Goal: Task Accomplishment & Management: Complete application form

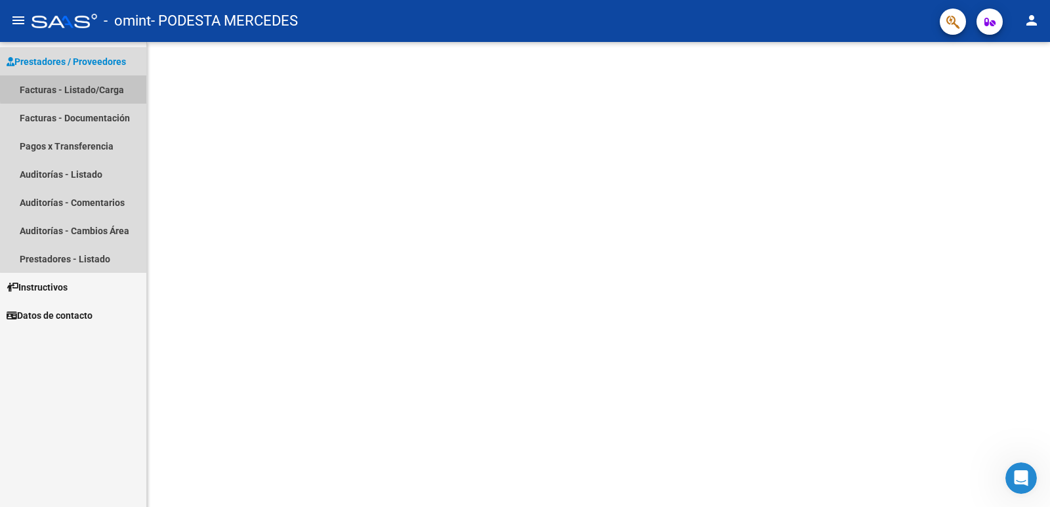
click at [78, 88] on link "Facturas - Listado/Carga" at bounding box center [73, 89] width 146 height 28
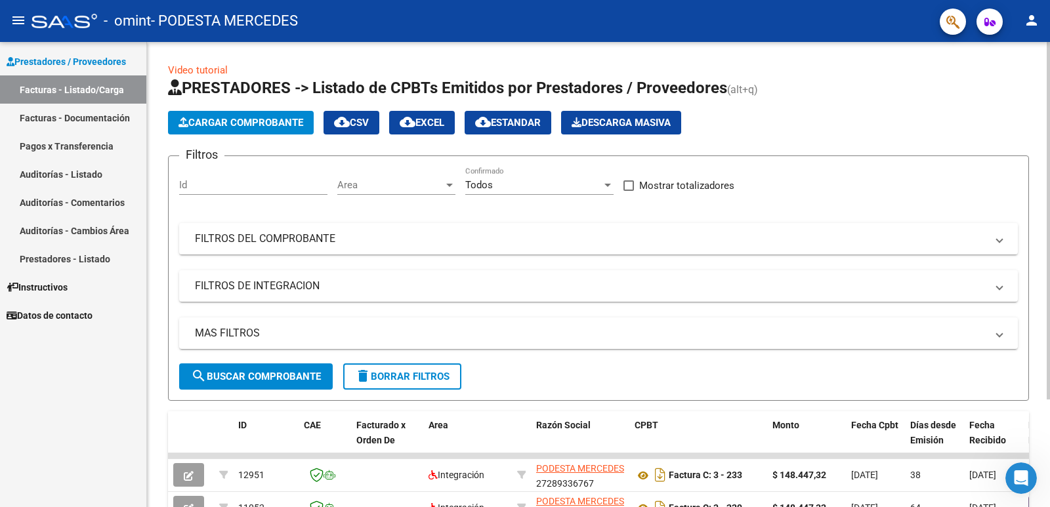
click at [250, 129] on button "Cargar Comprobante" at bounding box center [241, 123] width 146 height 24
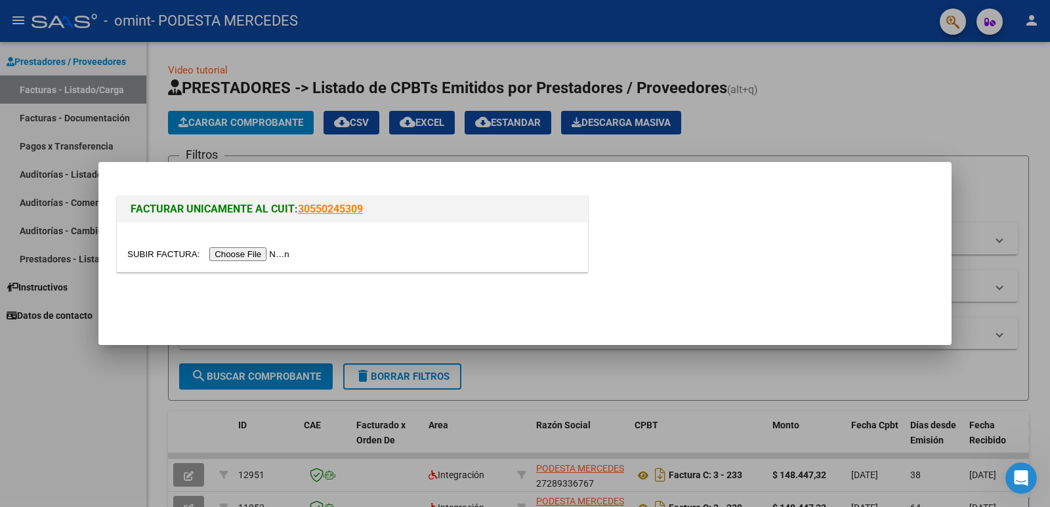
click at [245, 251] on input "file" at bounding box center [210, 254] width 166 height 14
click at [259, 251] on input "file" at bounding box center [210, 254] width 166 height 14
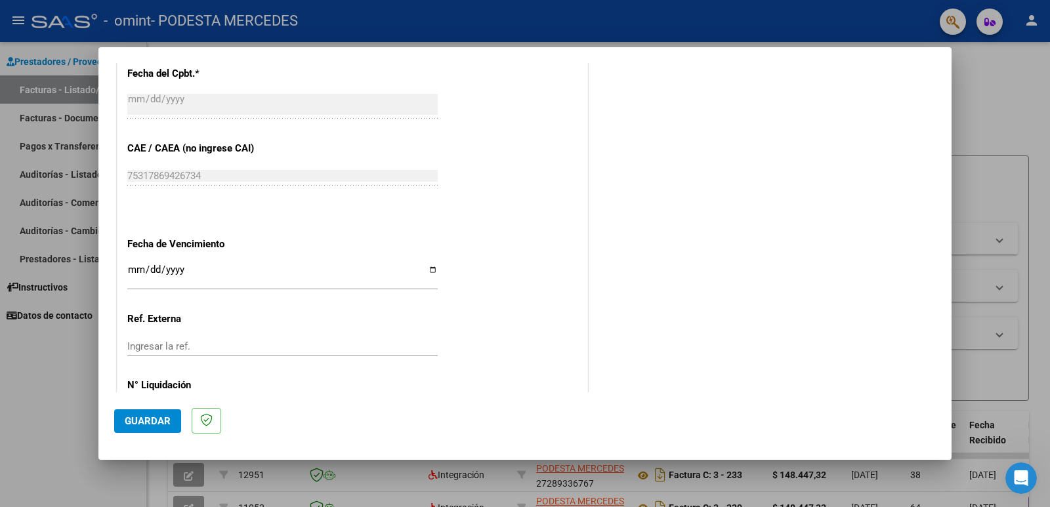
scroll to position [787, 0]
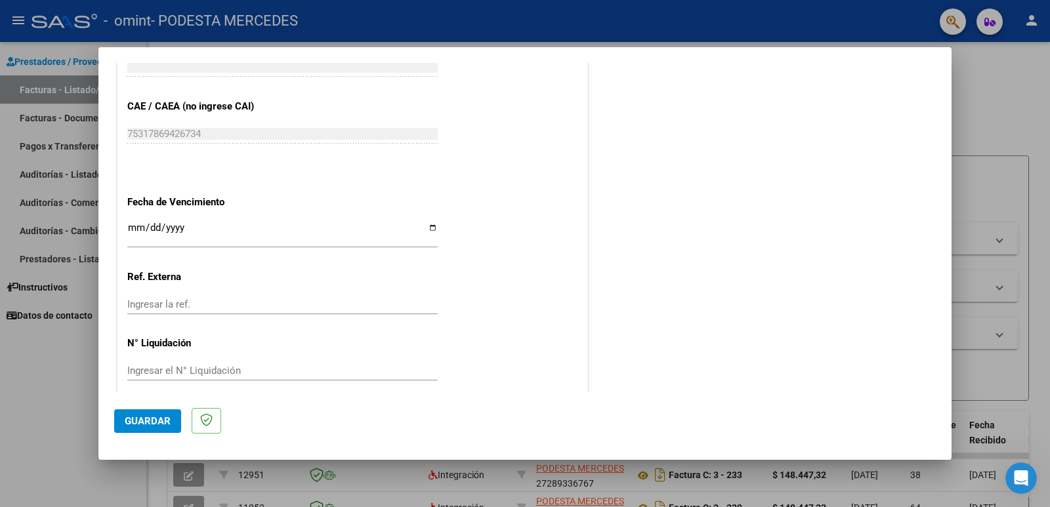
click at [260, 226] on input "Ingresar la fecha" at bounding box center [282, 232] width 310 height 21
type input "[DATE]"
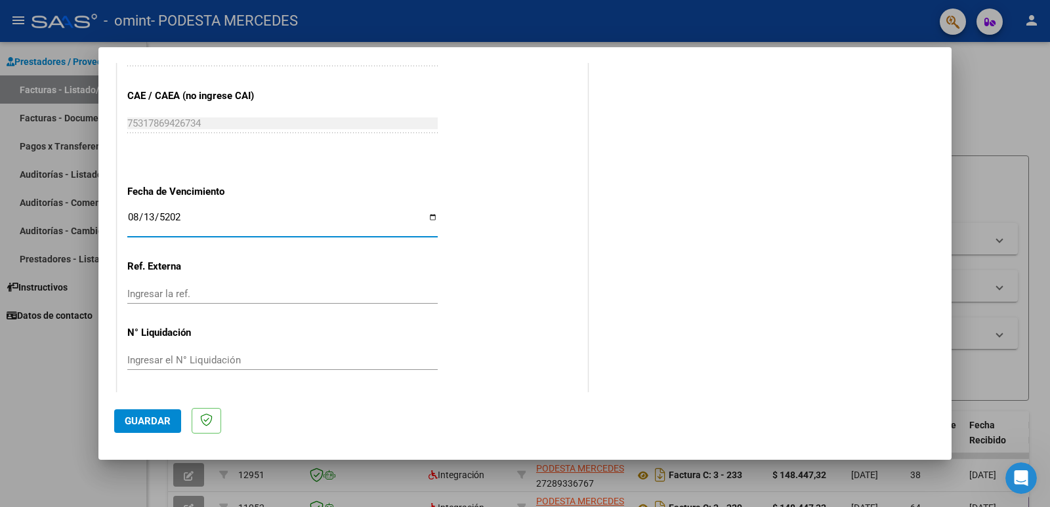
scroll to position [801, 0]
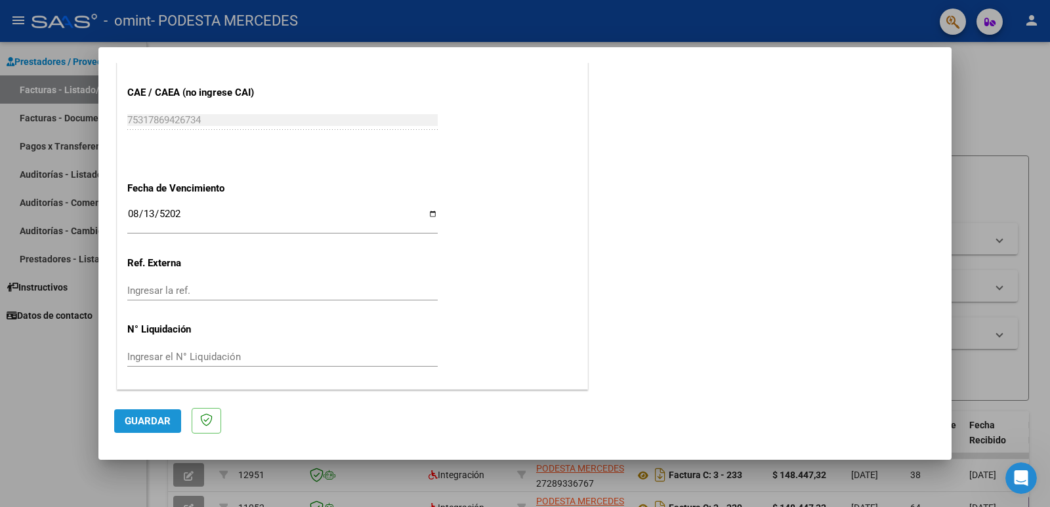
click at [158, 425] on span "Guardar" at bounding box center [148, 421] width 46 height 12
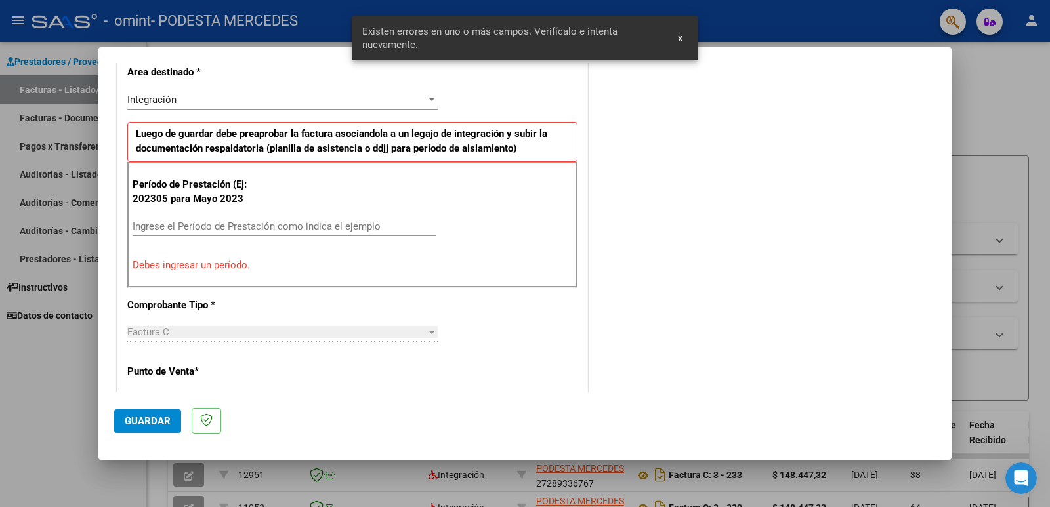
scroll to position [268, 0]
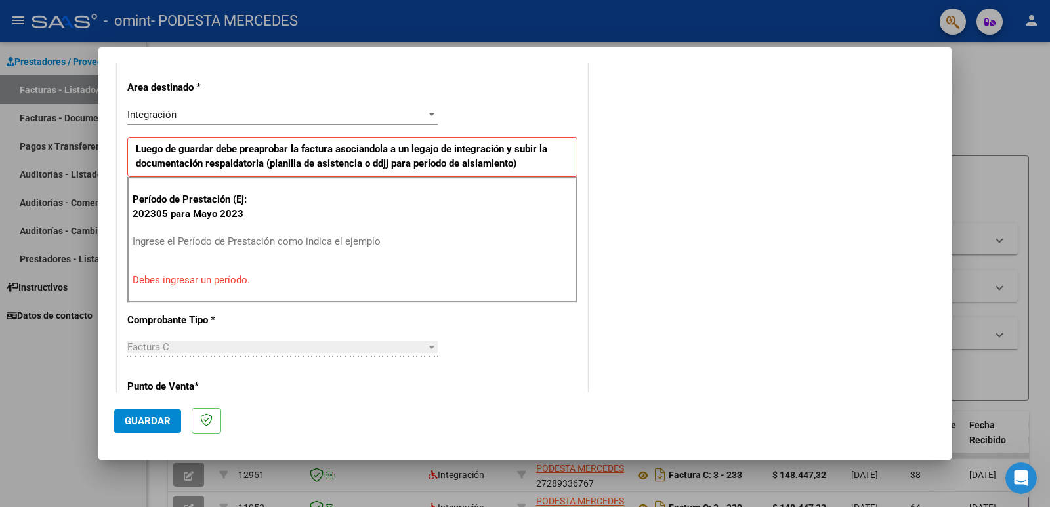
drag, startPoint x: 192, startPoint y: 296, endPoint x: 188, endPoint y: 255, distance: 40.9
click at [190, 291] on div "Período de Prestación (Ej: 202305 para [DATE] Ingrese el Período de Prestación …" at bounding box center [352, 240] width 450 height 126
click at [197, 245] on input "Ingrese el Período de Prestación como indica el ejemplo" at bounding box center [284, 242] width 303 height 12
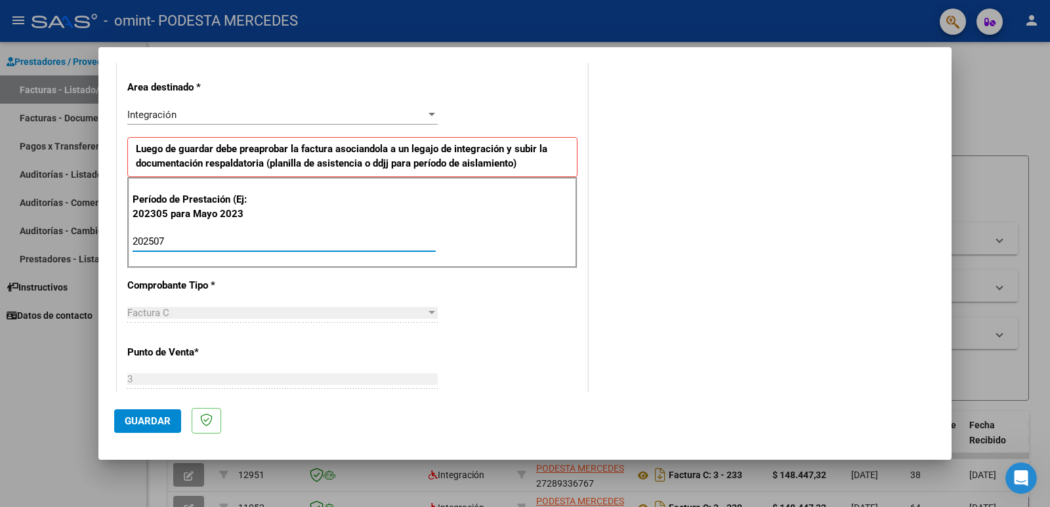
type input "202507"
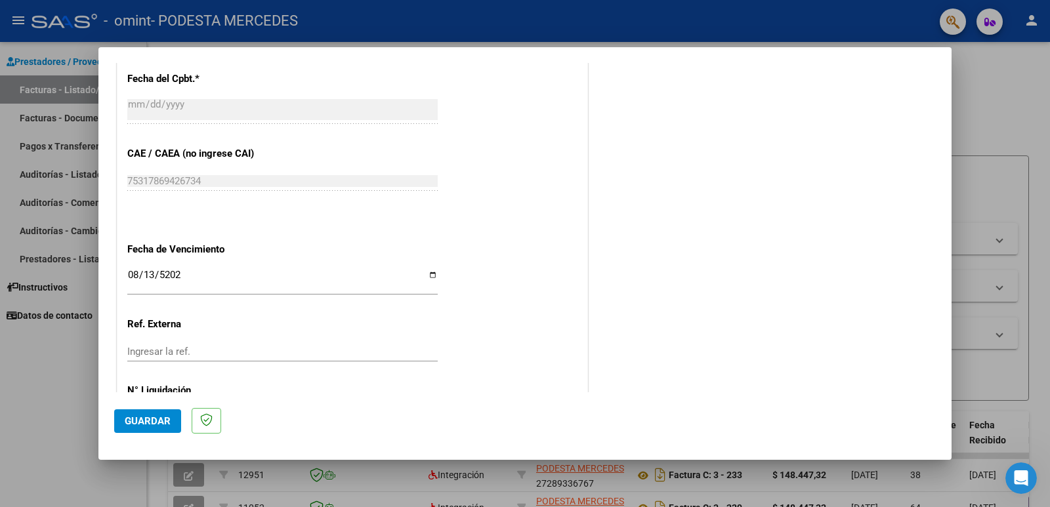
scroll to position [801, 0]
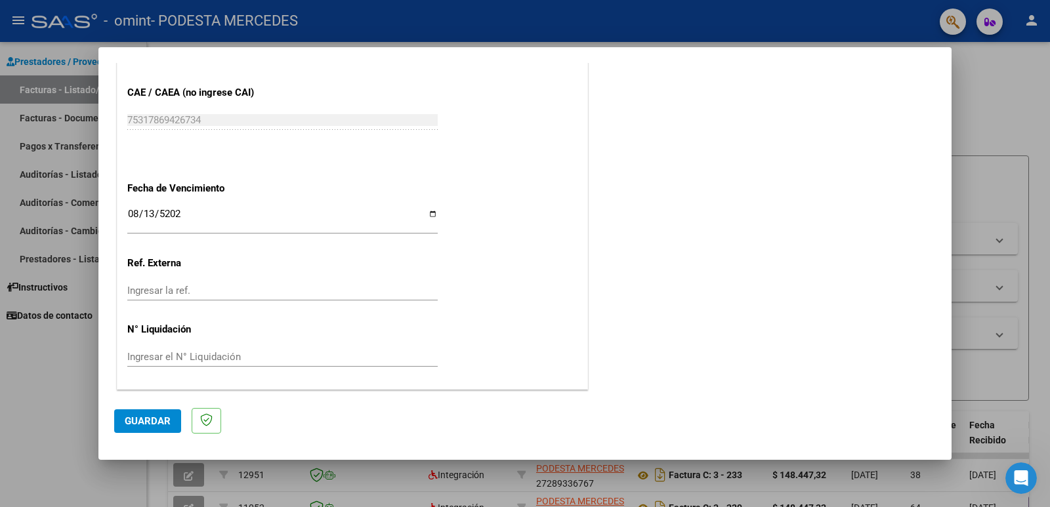
click at [155, 421] on span "Guardar" at bounding box center [148, 421] width 46 height 12
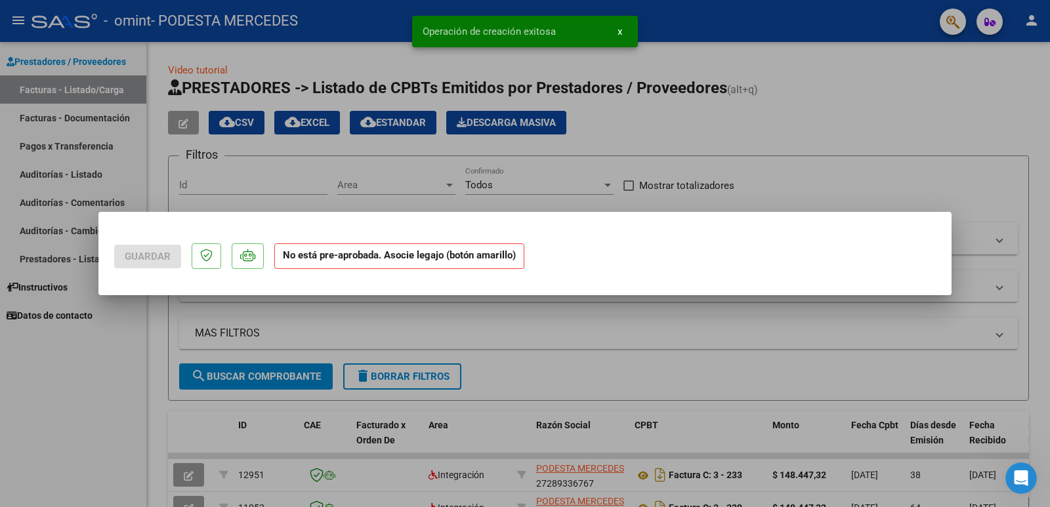
scroll to position [0, 0]
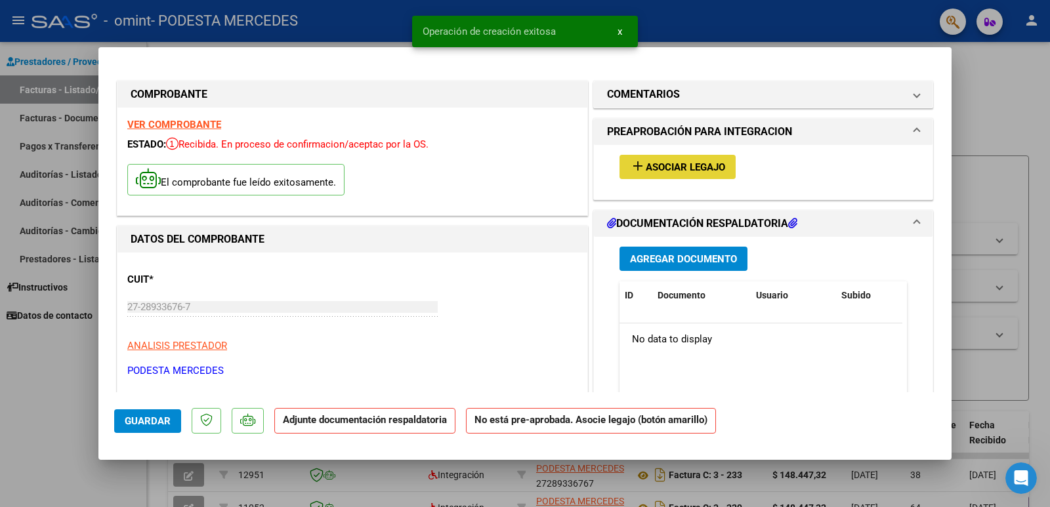
click at [659, 173] on span "Asociar Legajo" at bounding box center [685, 167] width 79 height 12
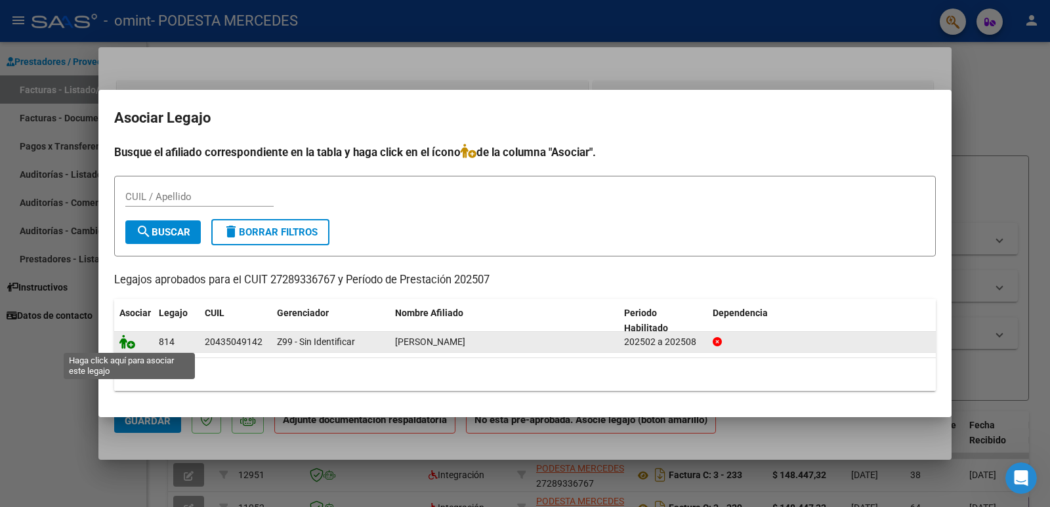
click at [123, 343] on icon at bounding box center [127, 342] width 16 height 14
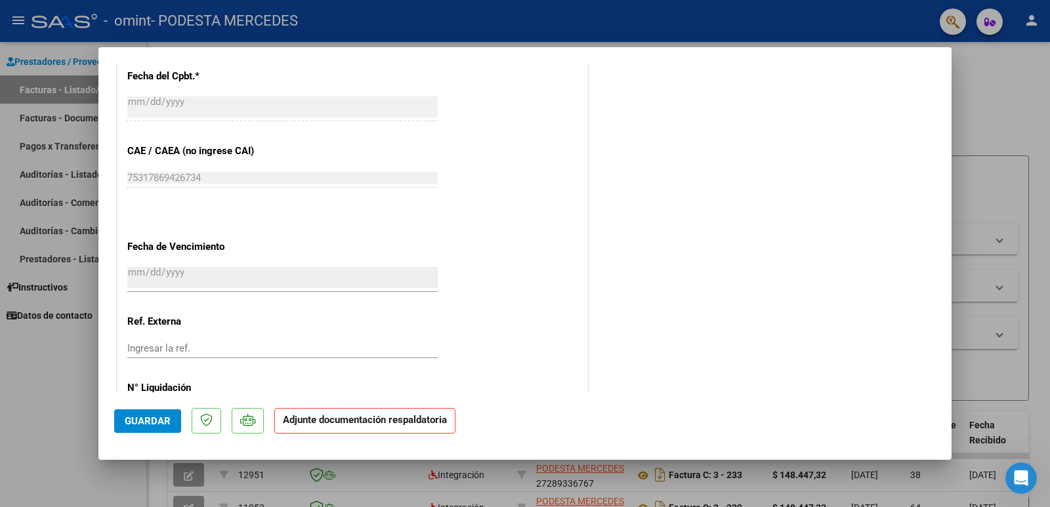
scroll to position [845, 0]
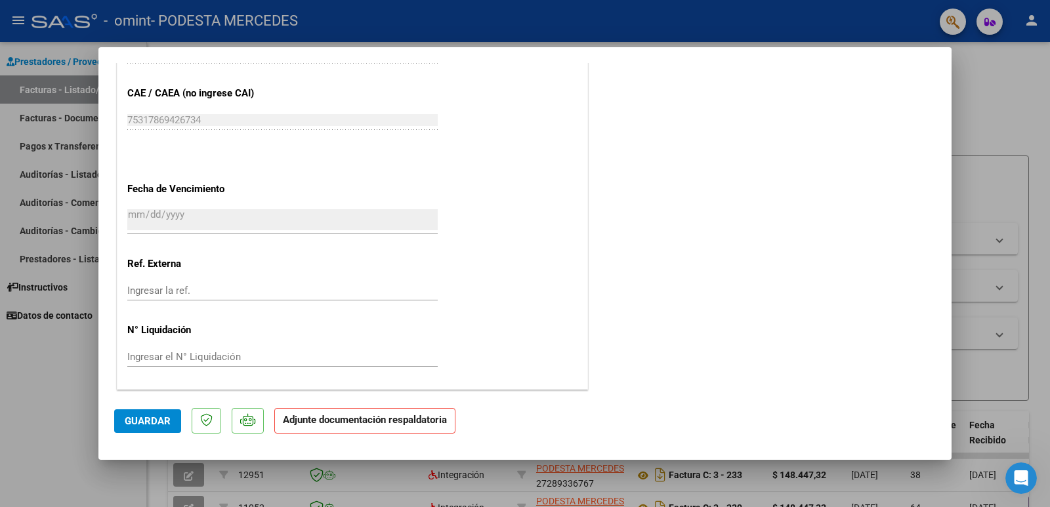
click at [379, 423] on strong "Adjunte documentación respaldatoria" at bounding box center [365, 420] width 164 height 12
click at [146, 418] on span "Guardar" at bounding box center [148, 421] width 46 height 12
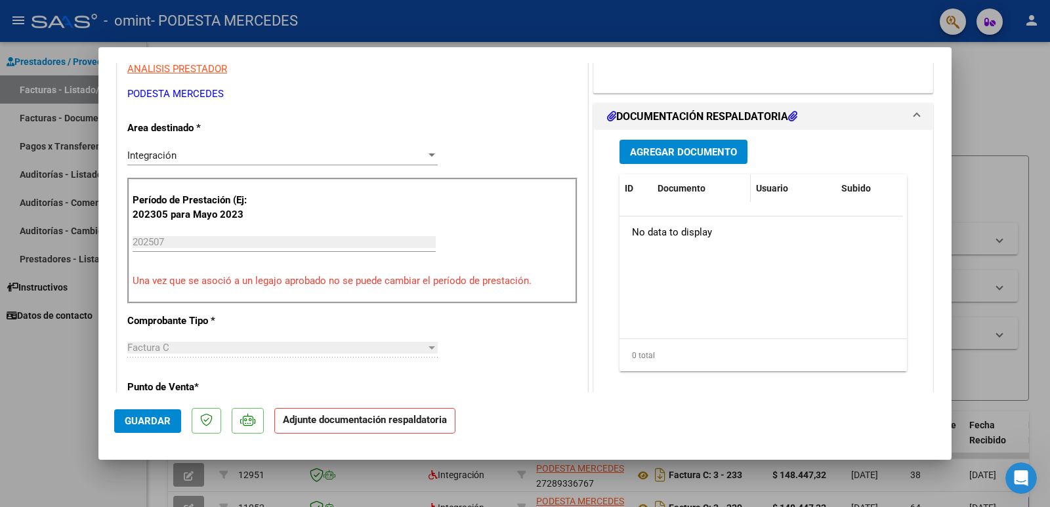
scroll to position [189, 0]
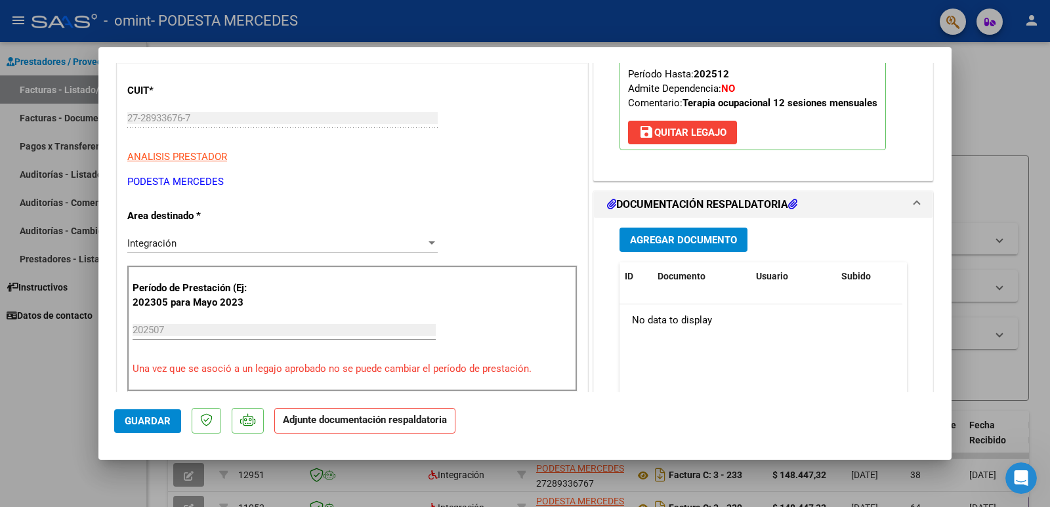
click at [683, 242] on span "Agregar Documento" at bounding box center [683, 240] width 107 height 12
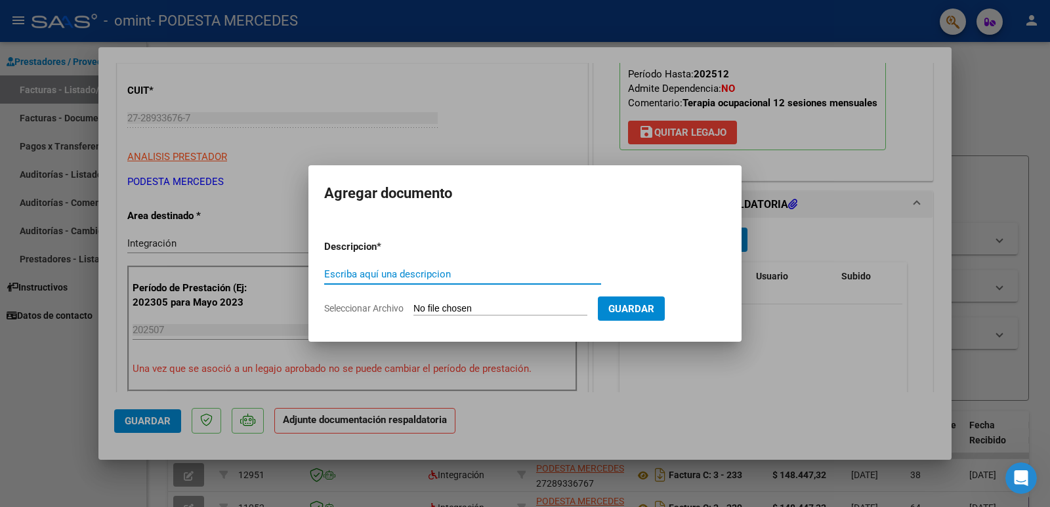
click at [440, 251] on p "Descripcion *" at bounding box center [384, 246] width 121 height 15
drag, startPoint x: 437, startPoint y: 257, endPoint x: 432, endPoint y: 269, distance: 12.9
click at [437, 259] on form "Descripcion * Escriba aquí una descripcion Seleccionar Archivo Guardar" at bounding box center [525, 278] width 402 height 96
click at [431, 272] on input "Escriba aquí una descripcion" at bounding box center [462, 274] width 277 height 12
type input "Asistencia"
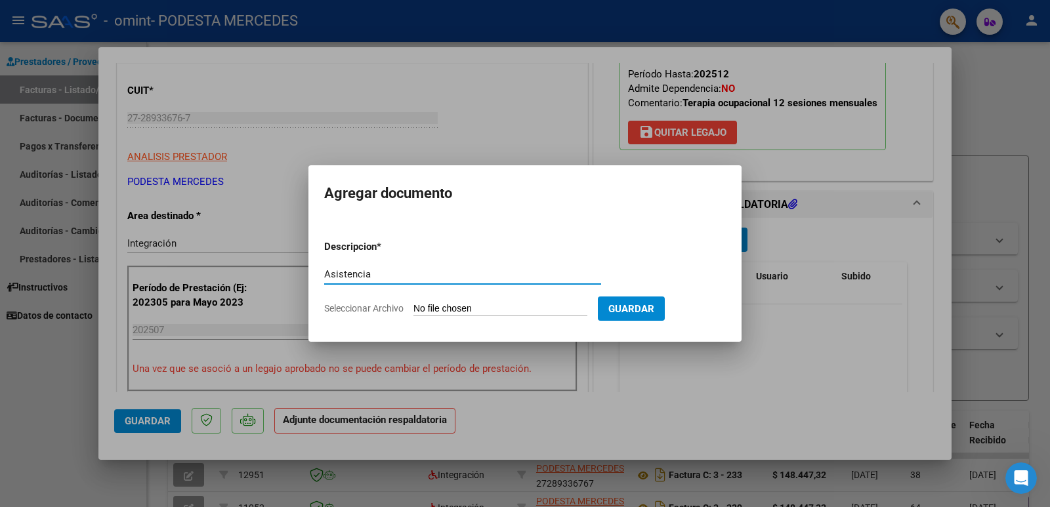
click at [438, 306] on input "Seleccionar Archivo" at bounding box center [500, 309] width 174 height 12
type input "C:\fakepath\ATI 202507.jpeg"
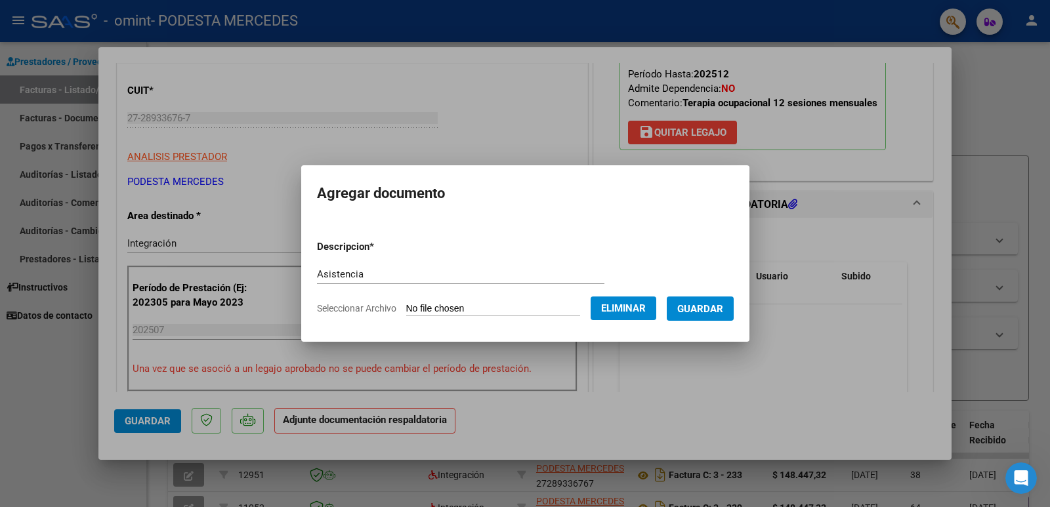
click at [366, 272] on input "Asistencia" at bounding box center [460, 274] width 287 height 12
click at [709, 313] on span "Guardar" at bounding box center [700, 309] width 46 height 12
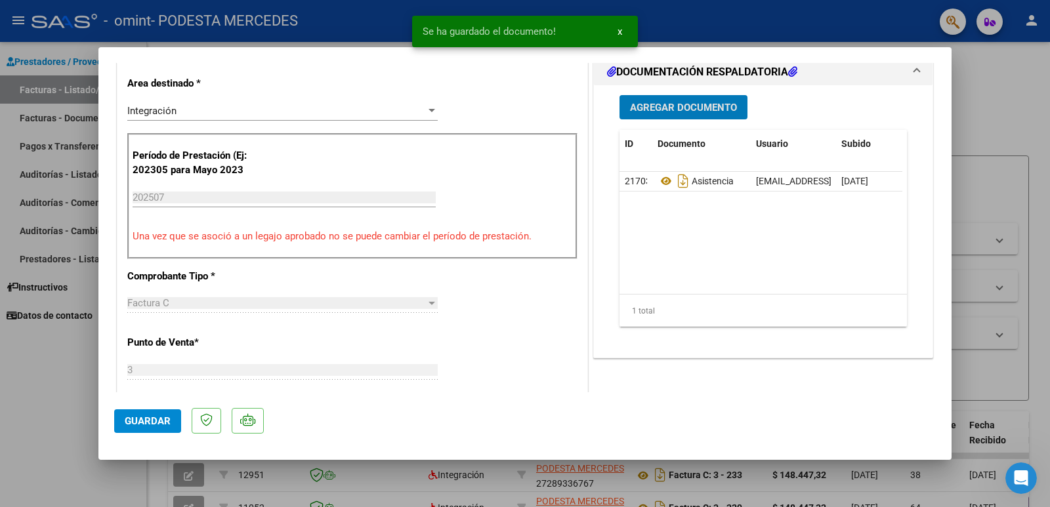
scroll to position [386, 0]
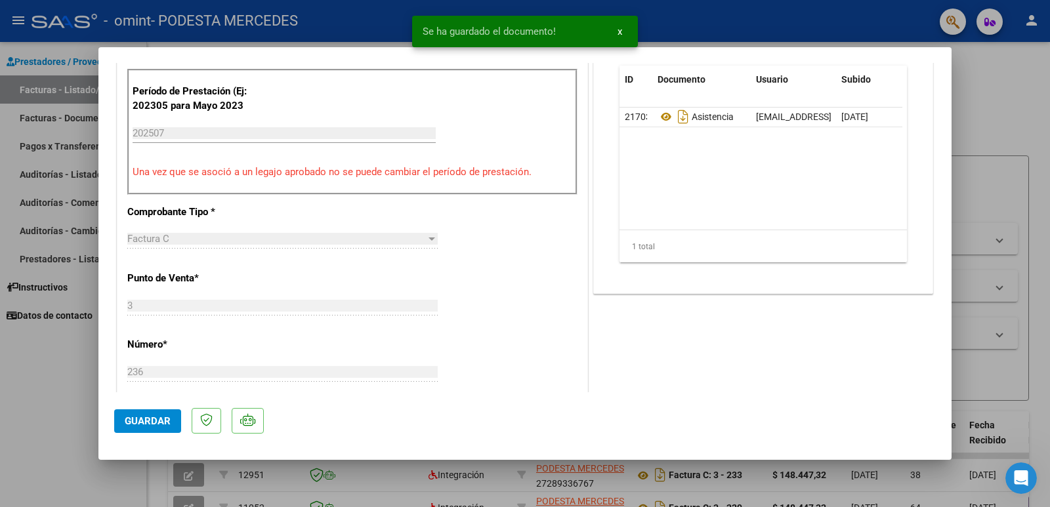
drag, startPoint x: 153, startPoint y: 407, endPoint x: 150, endPoint y: 413, distance: 6.8
click at [152, 409] on mat-dialog-actions "Guardar" at bounding box center [524, 418] width 821 height 52
click at [149, 417] on span "Guardar" at bounding box center [148, 421] width 46 height 12
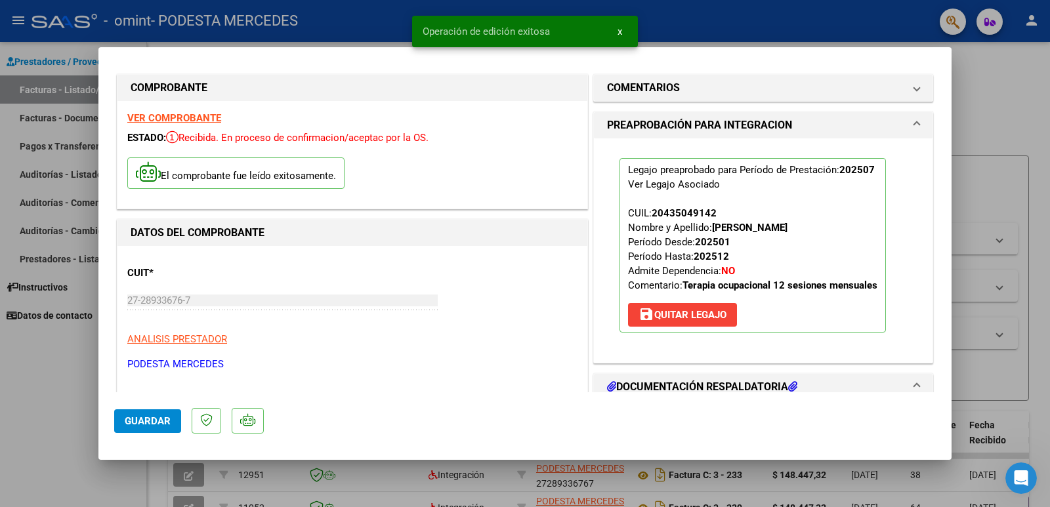
scroll to position [0, 0]
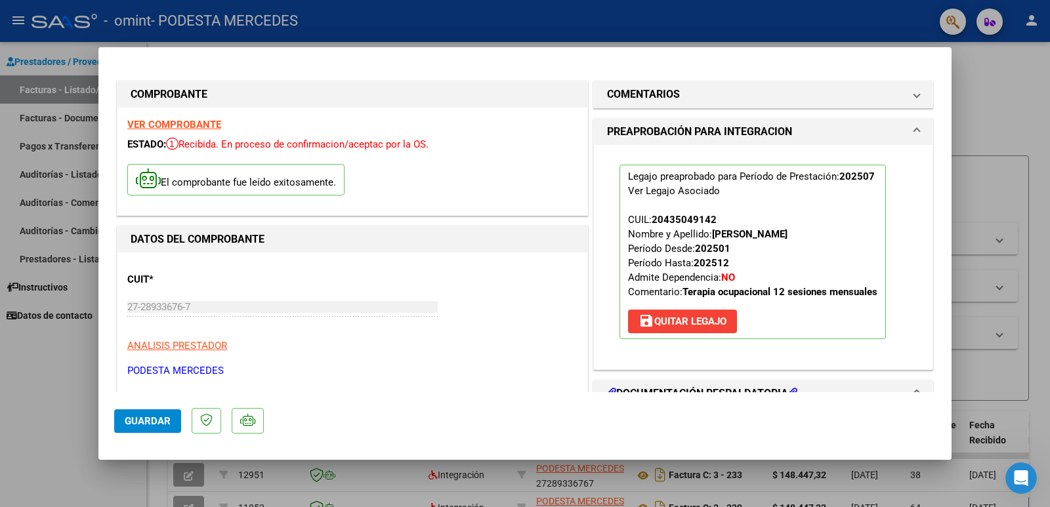
click at [140, 424] on span "Guardar" at bounding box center [148, 421] width 46 height 12
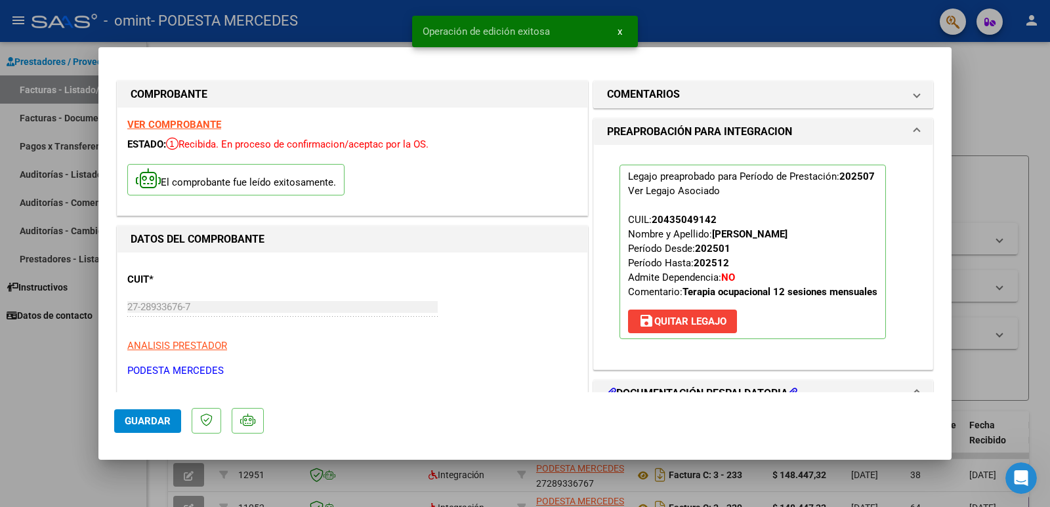
drag, startPoint x: 10, startPoint y: 402, endPoint x: 29, endPoint y: 398, distance: 18.7
click at [11, 401] on div at bounding box center [525, 253] width 1050 height 507
type input "$ 0,00"
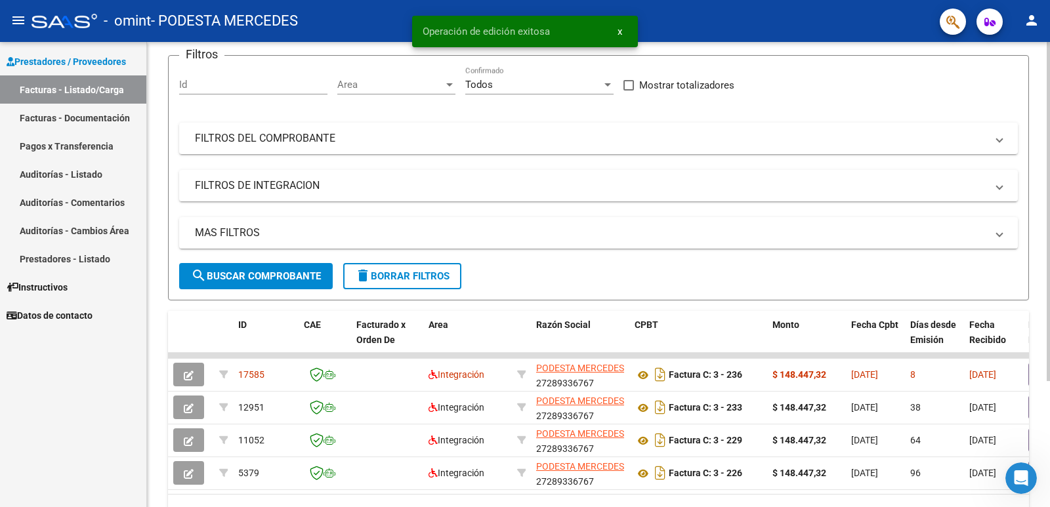
scroll to position [173, 0]
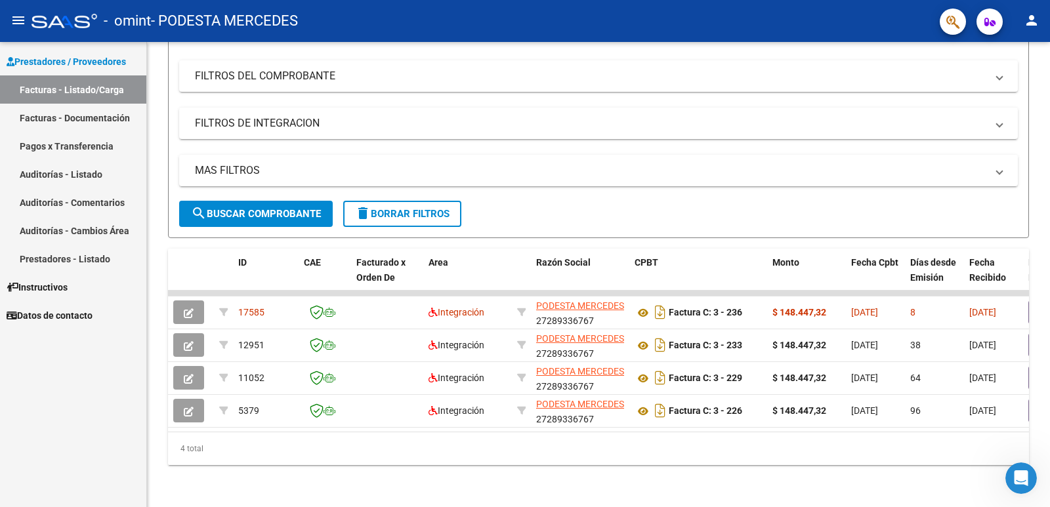
click at [1033, 19] on mat-icon "person" at bounding box center [1032, 20] width 16 height 16
click at [1007, 79] on button "exit_to_app Salir" at bounding box center [1004, 86] width 80 height 31
